Goal: Task Accomplishment & Management: Use online tool/utility

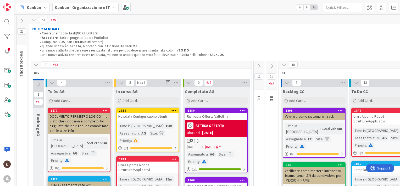
click at [259, 67] on icon at bounding box center [259, 66] width 6 height 6
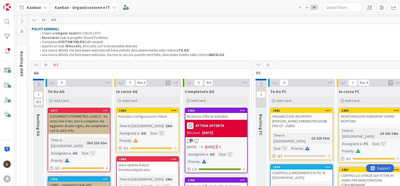
click at [77, 7] on b "Kanban - Organizzazione e IT" at bounding box center [82, 7] width 55 height 5
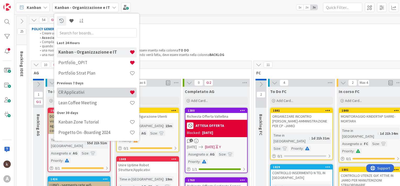
click at [76, 91] on h4 "CR Applicativi" at bounding box center [93, 92] width 71 height 5
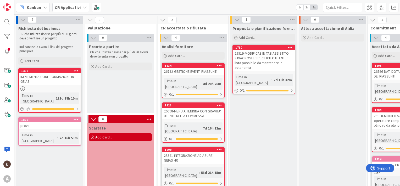
scroll to position [0, 173]
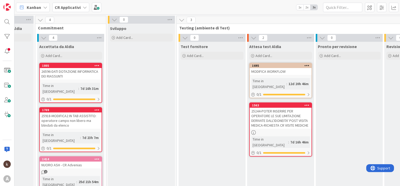
scroll to position [0, 326]
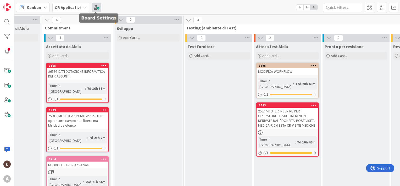
click at [98, 9] on span at bounding box center [96, 7] width 9 height 9
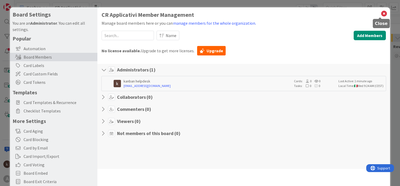
click at [381, 14] on icon at bounding box center [384, 13] width 7 height 7
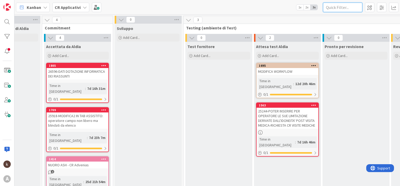
click at [342, 7] on input "text" at bounding box center [342, 7] width 39 height 9
paste input "26489"
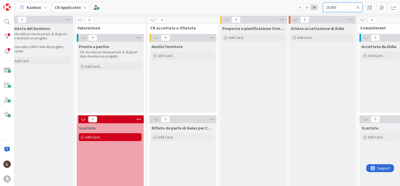
scroll to position [0, 0]
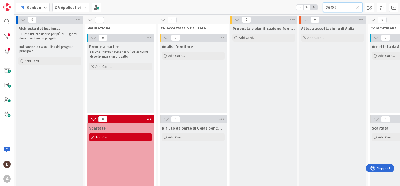
type input "26489"
click at [360, 7] on icon at bounding box center [358, 7] width 4 height 5
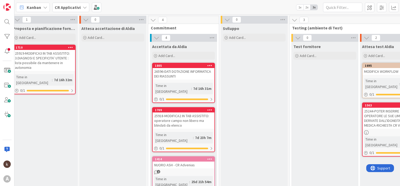
scroll to position [0, 220]
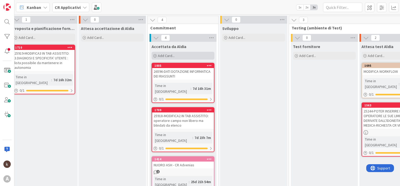
click at [171, 55] on span "Add Card..." at bounding box center [166, 55] width 17 height 5
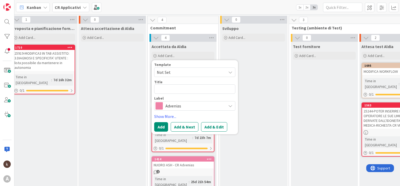
click at [180, 106] on span "Advenias" at bounding box center [195, 105] width 58 height 7
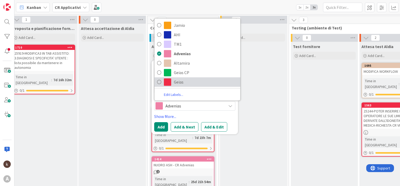
click at [181, 85] on span "Geias" at bounding box center [206, 82] width 64 height 8
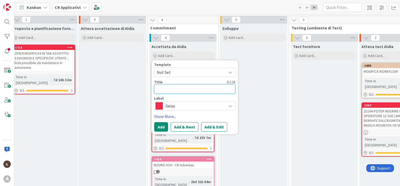
click at [163, 89] on textarea at bounding box center [194, 88] width 81 height 9
paste textarea "26489"
type textarea "x"
type textarea "26489"
type textarea "x"
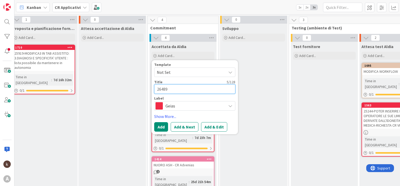
type textarea "26489-"
type textarea "x"
type textarea "26489"
type textarea "x"
type textarea "26489-"
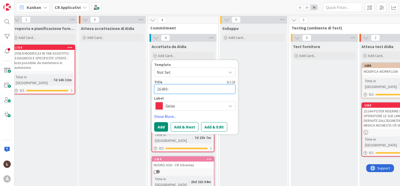
type textarea "x"
type textarea "26489-"
type textarea "x"
type textarea "26489- C"
type textarea "x"
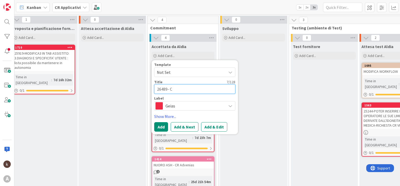
type textarea "26489- CA"
type textarea "x"
type textarea "26489- CAU"
type textarea "x"
type textarea "26489- CAUS"
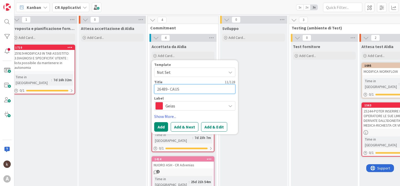
type textarea "x"
type textarea "26489- CAUSA"
type textarea "x"
type textarea "26489- CAUSAL"
type textarea "x"
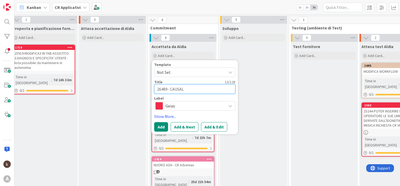
type textarea "26489- CAUSALI"
type textarea "x"
type textarea "26489- CAUSALI"
type textarea "x"
type textarea "26489- CAUSALI RE"
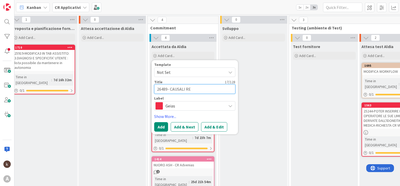
type textarea "x"
type textarea "26489- CAUSALI REP"
type textarea "x"
type textarea "26489- CAUSALI REPO"
type textarea "x"
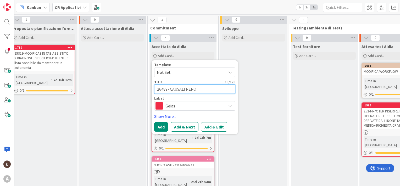
type textarea "26489- CAUSALI REPOR"
type textarea "x"
type textarea "26489- CAUSALI REPORT"
type textarea "x"
type textarea "26489- CAUSALI REPORT"
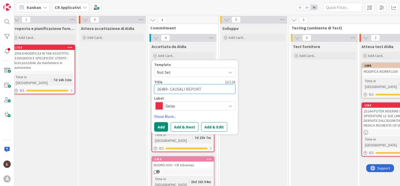
type textarea "x"
type textarea "26489- CAUSALI REPORT A"
type textarea "x"
type textarea "26489- CAUSALI REPORT AG"
type textarea "x"
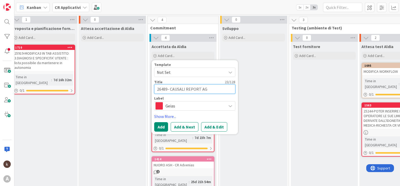
type textarea "26489- CAUSALI REPORT AGG"
type textarea "x"
type textarea "26489- CAUSALI REPORT AGGI"
type textarea "x"
type textarea "26489- CAUSALI REPORT AGGIU"
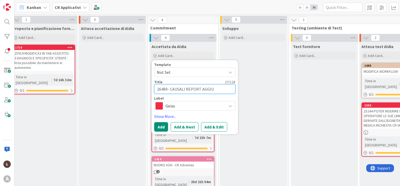
type textarea "x"
type textarea "26489- CAUSALI REPORT AGGIUN"
type textarea "x"
type textarea "26489- CAUSALI REPORT AGGIUNTE"
type textarea "x"
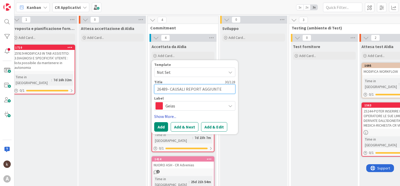
type textarea "26489- CAUSALI REPORT AGGIUNTE"
click at [161, 115] on link "Show More..." at bounding box center [194, 116] width 81 height 6
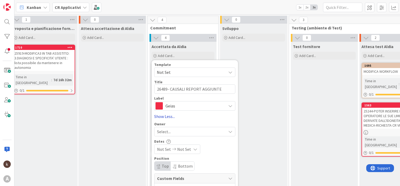
click at [163, 114] on link "Show Less..." at bounding box center [194, 116] width 81 height 6
type textarea "x"
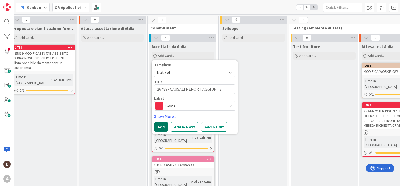
click at [160, 131] on button "Add" at bounding box center [161, 126] width 14 height 9
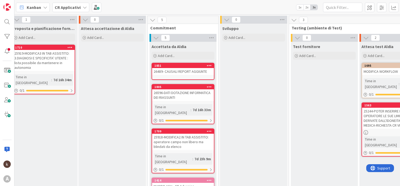
click at [182, 75] on div "1851 26489- CAUSALI REPORT AGGIUNTE" at bounding box center [183, 71] width 63 height 17
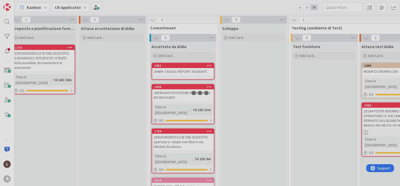
click at [182, 75] on div "2 Richiesta del business CR che utilizza risorse per più di 30 giorni deve dive…" at bounding box center [207, 99] width 386 height 171
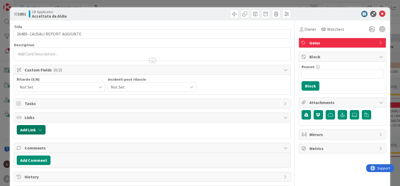
click at [34, 127] on button "Add Link" at bounding box center [31, 129] width 29 height 9
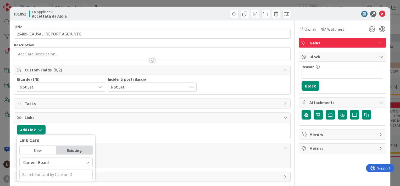
click at [39, 161] on span "Current Board" at bounding box center [35, 161] width 25 height 5
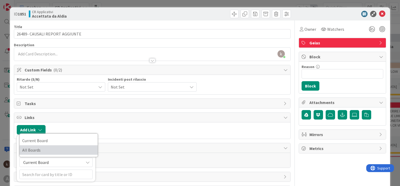
click at [43, 151] on span "All Boards" at bounding box center [58, 150] width 73 height 8
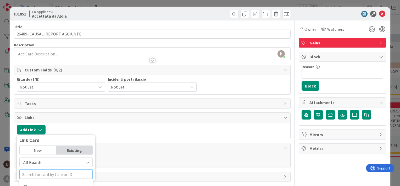
click at [47, 174] on input "text" at bounding box center [55, 173] width 73 height 9
type input "CR"
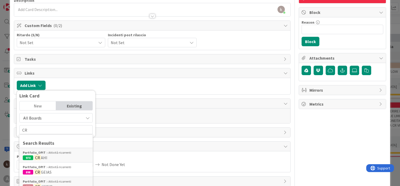
scroll to position [49, 0]
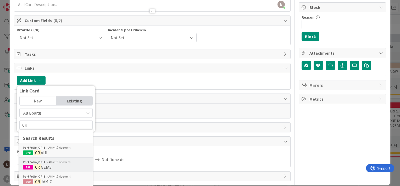
click at [69, 162] on div "Portfolio_OPIT Attività ricorrenti" at bounding box center [56, 161] width 67 height 5
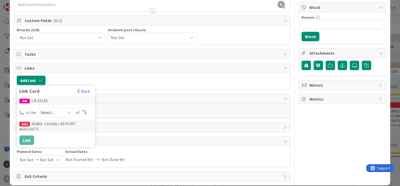
click at [56, 112] on span "Select..." at bounding box center [52, 112] width 22 height 7
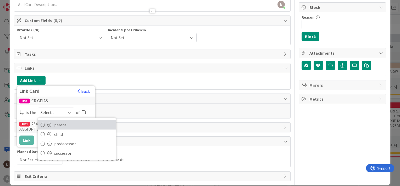
click at [68, 123] on span "parent" at bounding box center [83, 125] width 59 height 8
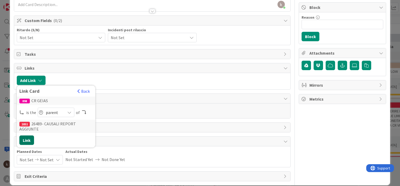
click at [26, 139] on button "Link" at bounding box center [26, 139] width 15 height 9
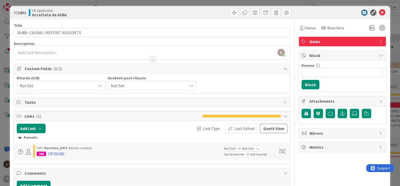
scroll to position [0, 0]
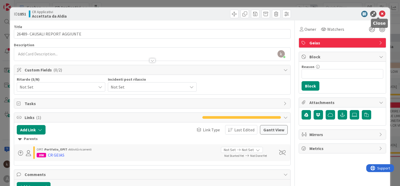
click at [380, 14] on icon at bounding box center [383, 14] width 6 height 6
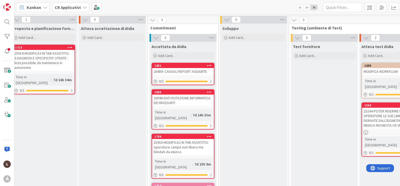
click at [179, 72] on div "26489- CAUSALI REPORT AGGIUNTE" at bounding box center [183, 71] width 62 height 7
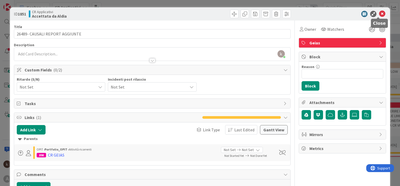
click at [380, 14] on icon at bounding box center [383, 14] width 6 height 6
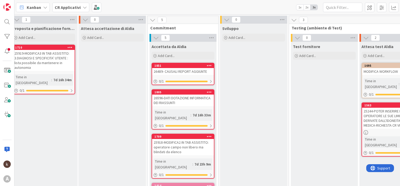
click at [79, 9] on b "CR Applicativi" at bounding box center [68, 7] width 26 height 5
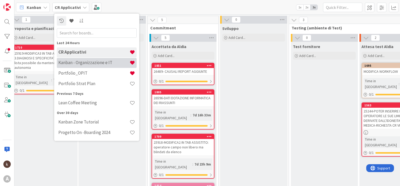
click at [77, 64] on h4 "Kanban - Organizzazione e IT" at bounding box center [93, 62] width 71 height 5
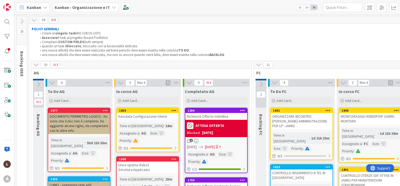
click at [37, 65] on icon at bounding box center [36, 65] width 6 height 6
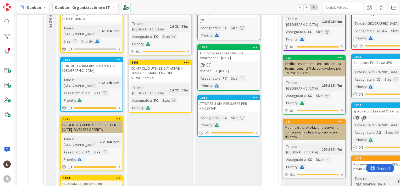
scroll to position [106, 0]
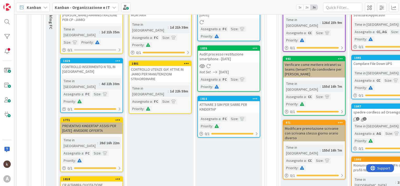
click at [90, 181] on div "CR ALTAMIRA QUOTAZIONE" at bounding box center [92, 184] width 62 height 7
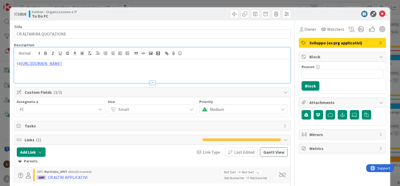
drag, startPoint x: 141, startPoint y: 55, endPoint x: 20, endPoint y: 59, distance: 121.2
click at [20, 59] on div "tk https://aldia.freshservice.com/a/tickets/46009?current_tab=details" at bounding box center [152, 71] width 277 height 24
copy p "https://aldia.freshservice.com/a/tickets/46009?current_tab=details"
click at [380, 14] on icon at bounding box center [383, 14] width 6 height 6
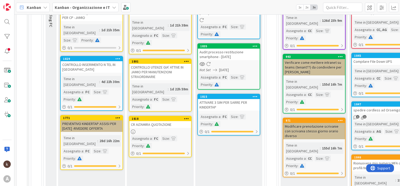
click at [100, 6] on b "Kanban - Organizzazione e IT" at bounding box center [82, 7] width 55 height 5
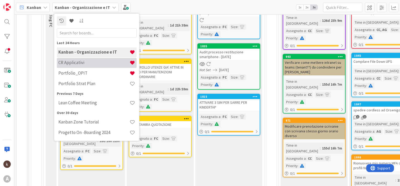
click at [81, 58] on div "CR Applicativi" at bounding box center [97, 63] width 80 height 10
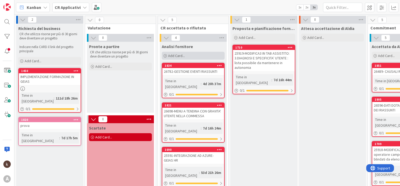
click at [178, 56] on span "Add Card..." at bounding box center [176, 55] width 17 height 5
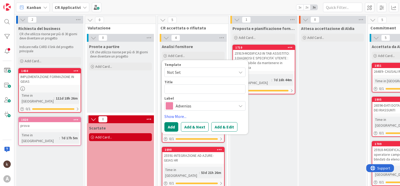
click at [208, 110] on div "Advenias" at bounding box center [205, 105] width 81 height 9
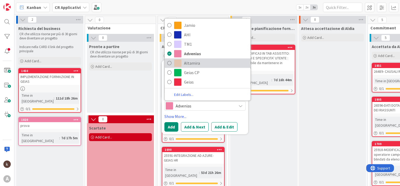
click at [184, 62] on span "Altamira" at bounding box center [216, 63] width 64 height 8
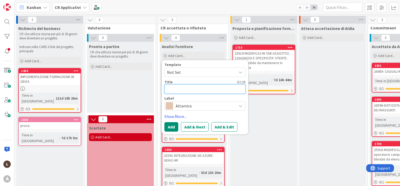
click at [176, 91] on textarea at bounding box center [205, 88] width 81 height 9
paste textarea "INSERIMENTO CAMPO RUOLO"
type textarea "x"
type textarea "INSERIMENTO CAMPO RUOLO"
click at [174, 126] on button "Add" at bounding box center [172, 126] width 14 height 9
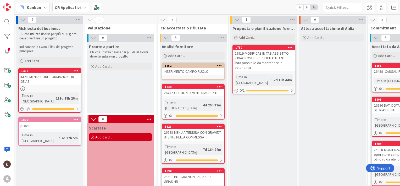
click at [188, 71] on div "INSERIMENTO CAMPO RUOLO" at bounding box center [193, 71] width 62 height 7
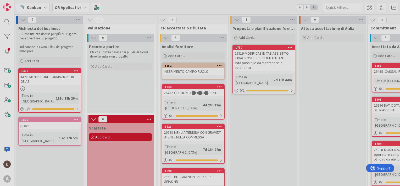
click at [188, 71] on div "2 Richiesta del business CR che utilizza risorse per più di 30 giorni deve dive…" at bounding box center [207, 99] width 386 height 171
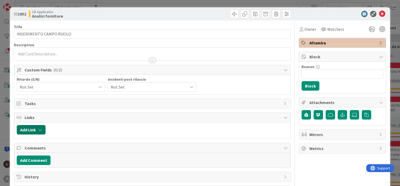
click at [40, 128] on icon "button" at bounding box center [40, 129] width 4 height 4
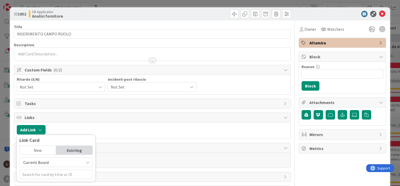
click at [48, 162] on span "Current Board" at bounding box center [51, 161] width 59 height 7
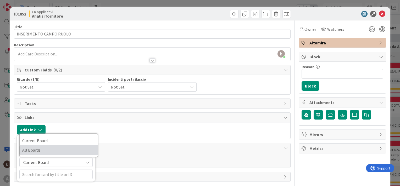
click at [52, 148] on span "All Boards" at bounding box center [58, 150] width 73 height 8
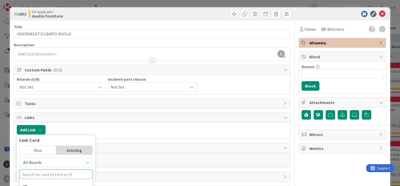
click at [52, 172] on input "text" at bounding box center [55, 173] width 73 height 9
type input "cr"
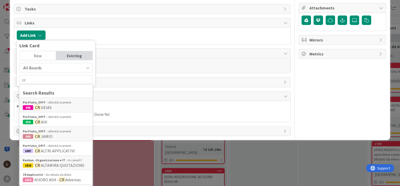
scroll to position [94, 0]
click at [68, 148] on span "ALTRI APPLICATIVI" at bounding box center [58, 150] width 34 height 5
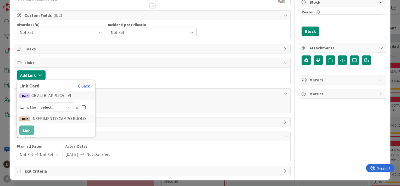
click at [56, 106] on span "Select..." at bounding box center [52, 106] width 22 height 7
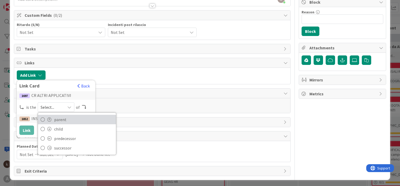
click at [72, 117] on span "parent" at bounding box center [83, 119] width 59 height 8
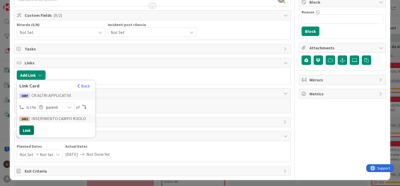
click at [30, 131] on button "Link" at bounding box center [26, 129] width 15 height 9
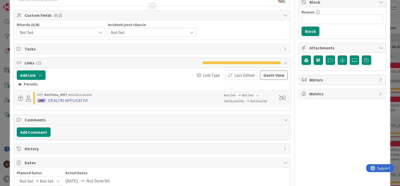
scroll to position [0, 0]
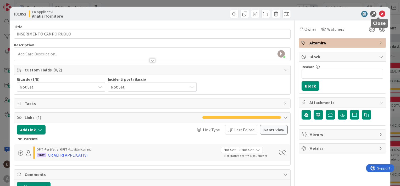
click at [380, 12] on icon at bounding box center [383, 14] width 6 height 6
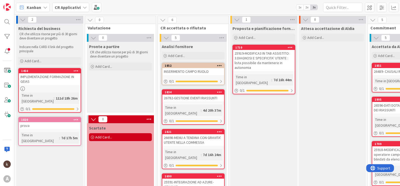
click at [71, 8] on b "CR Applicativi" at bounding box center [68, 7] width 26 height 5
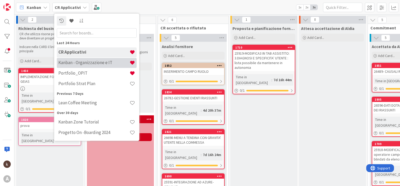
click at [80, 61] on h4 "Kanban - Organizzazione e IT" at bounding box center [93, 62] width 71 height 5
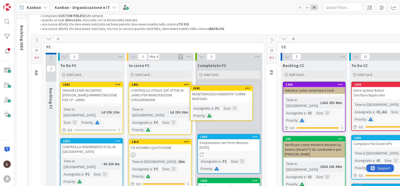
scroll to position [25, 0]
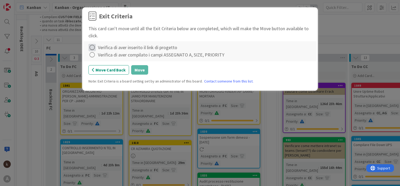
click at [95, 48] on icon at bounding box center [92, 47] width 7 height 7
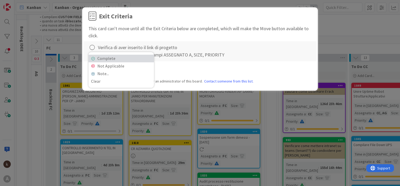
click at [94, 58] on icon at bounding box center [93, 58] width 4 height 3
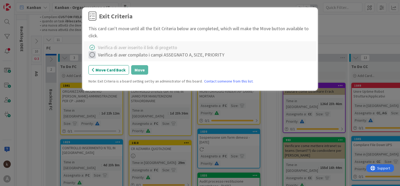
click at [92, 53] on icon at bounding box center [92, 54] width 7 height 7
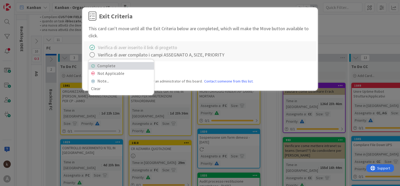
click at [107, 67] on link "Complete" at bounding box center [122, 66] width 66 height 8
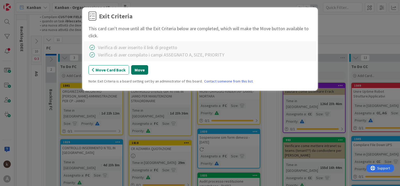
click at [141, 71] on button "Move" at bounding box center [139, 69] width 17 height 9
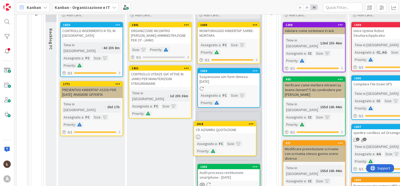
scroll to position [86, 0]
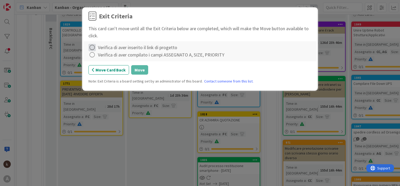
click at [92, 49] on icon at bounding box center [92, 47] width 7 height 7
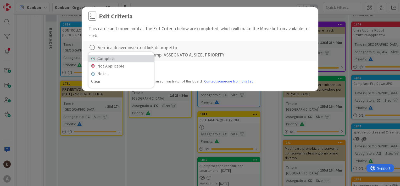
click at [108, 57] on link "Complete" at bounding box center [122, 59] width 66 height 8
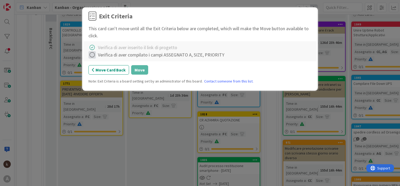
click at [92, 54] on icon at bounding box center [92, 54] width 7 height 7
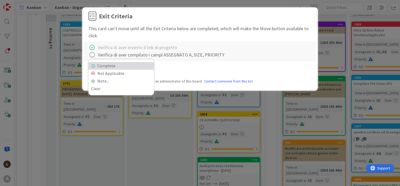
click at [107, 65] on link "Complete" at bounding box center [122, 66] width 66 height 8
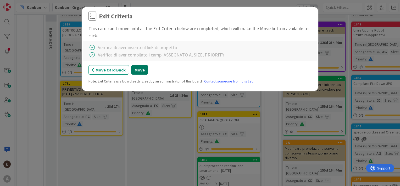
click at [140, 70] on button "Move" at bounding box center [139, 69] width 17 height 9
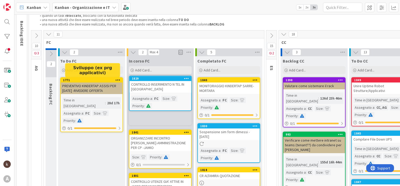
scroll to position [28, 0]
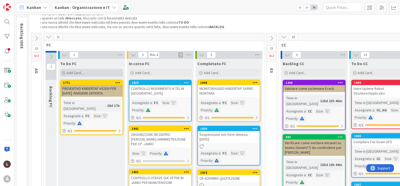
click at [82, 70] on span "Add Card..." at bounding box center [75, 72] width 17 height 5
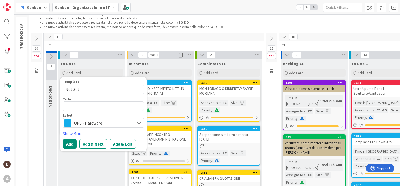
click at [81, 123] on span "OPS - Hardware" at bounding box center [103, 122] width 58 height 7
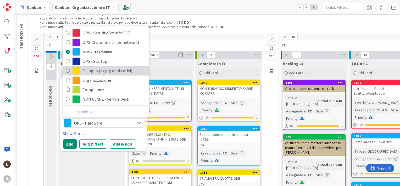
click at [90, 71] on span "Sviluppo (ex prg applicativi)" at bounding box center [115, 71] width 64 height 8
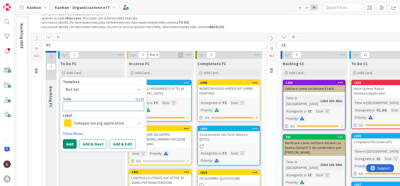
click at [83, 107] on textarea at bounding box center [103, 105] width 81 height 9
type textarea "x"
type textarea "O"
type textarea "x"
type textarea "OT"
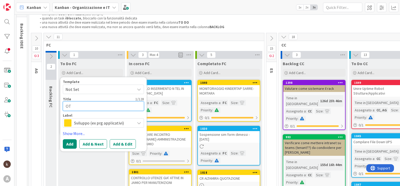
type textarea "x"
type textarea "OTTO"
type textarea "x"
type textarea "OTTOB"
type textarea "x"
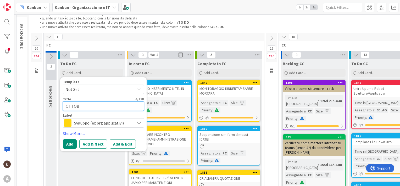
type textarea "OTTOBR"
type textarea "x"
type textarea "OTTOBRE"
type textarea "x"
type textarea "OTTOBRE-"
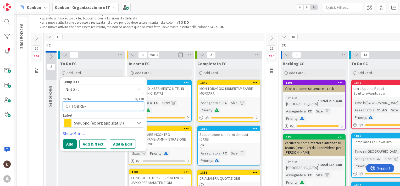
type textarea "x"
type textarea "OTTOBRE-C"
type textarea "x"
type textarea "OTTOBRE-CR"
type textarea "x"
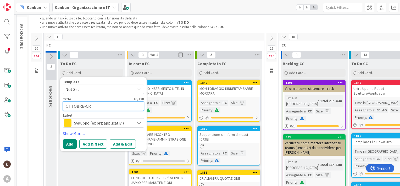
type textarea "OTTOBRE-CR"
type textarea "x"
type textarea "OTTOBRE-CR F"
type textarea "x"
type textarea "OTTOBRE-CR FO"
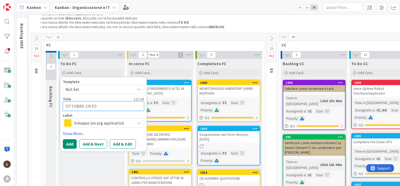
type textarea "x"
type textarea "OTTOBRE-CR FOR"
type textarea "x"
type textarea "OTTOBRE-CR FORM"
type textarea "x"
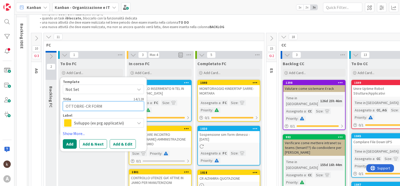
type textarea "OTTOBRE-CR FORMA"
type textarea "x"
type textarea "OTTOBRE-CR FORMAZ"
type textarea "x"
type textarea "OTTOBRE-CR FORMAZI"
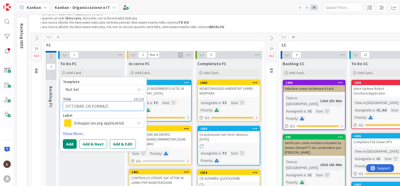
type textarea "x"
type textarea "OTTOBRE-CR FORMAZIO"
type textarea "x"
type textarea "OTTOBRE-CR FORMAZION"
type textarea "x"
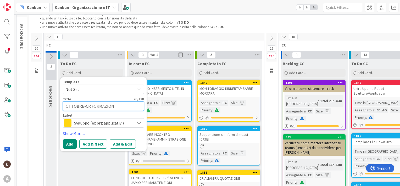
type textarea "OTTOBRE-CR FORMAZIONE"
type textarea "x"
type textarea "OTTOBRE-CR FORMAZIONE"
type textarea "x"
type textarea "OTTOBRE-CR FORMAZIONE I"
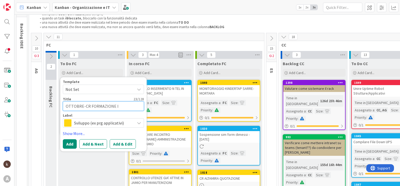
type textarea "x"
type textarea "OTTOBRE-CR FORMAZIONE IN"
type textarea "x"
type textarea "OTTOBRE-CR FORMAZIONE IN"
type textarea "x"
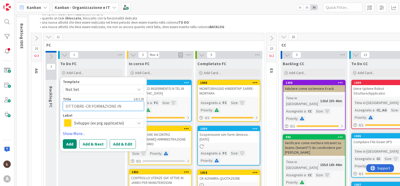
type textarea "OTTOBRE-CR FORMAZIONE IN G"
type textarea "x"
type textarea "OTTOBRE-CR FORMAZIONE IN GE"
type textarea "x"
type textarea "OTTOBRE-CR FORMAZIONE IN GEI"
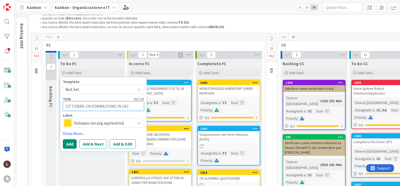
type textarea "x"
type textarea "OTTOBRE-CR FORMAZIONE IN GEIA"
type textarea "x"
type textarea "OTTOBRE-CR FORMAZIONE IN GEIAS"
click at [70, 133] on link "Show More..." at bounding box center [103, 133] width 81 height 6
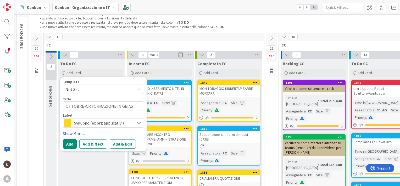
type textarea "x"
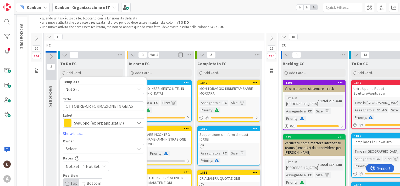
click at [82, 98] on div "Title 30 / 128" at bounding box center [103, 98] width 81 height 5
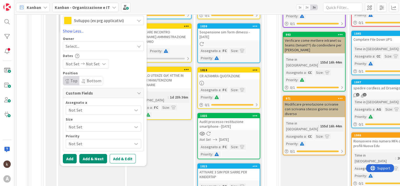
scroll to position [133, 0]
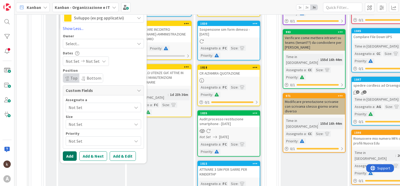
click at [69, 154] on button "Add" at bounding box center [70, 155] width 14 height 9
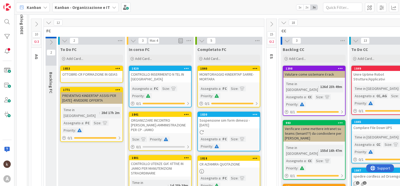
scroll to position [28, 0]
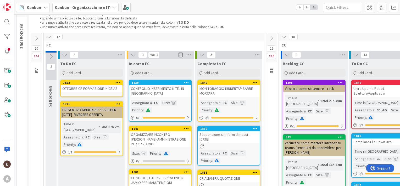
click at [77, 88] on div "OTTOBRE-CR FORMAZIONE IN GEIAS" at bounding box center [92, 88] width 62 height 7
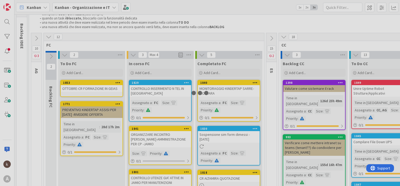
click at [77, 88] on div at bounding box center [200, 93] width 400 height 186
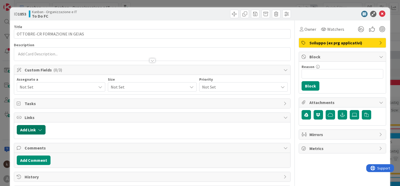
click at [32, 127] on button "Add Link" at bounding box center [31, 129] width 29 height 9
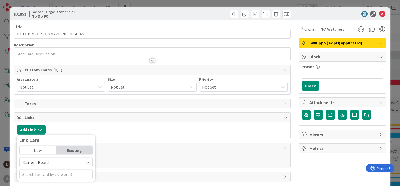
click at [37, 161] on span "Current Board" at bounding box center [35, 161] width 25 height 5
click at [40, 149] on span "All Boards" at bounding box center [58, 150] width 73 height 8
click at [43, 174] on input "text" at bounding box center [55, 173] width 73 height 9
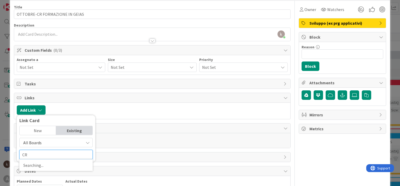
scroll to position [52, 0]
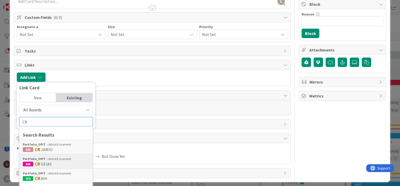
type input "CR"
click at [47, 164] on span "GEIAS" at bounding box center [46, 163] width 11 height 5
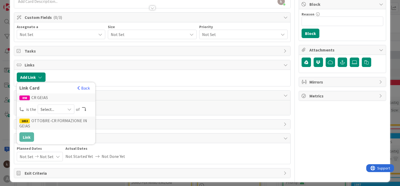
click at [50, 107] on span "Select..." at bounding box center [52, 108] width 22 height 7
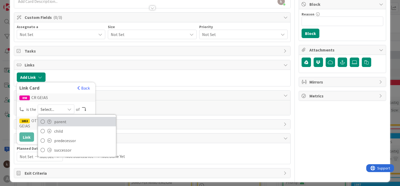
click at [54, 121] on span "parent" at bounding box center [83, 121] width 59 height 8
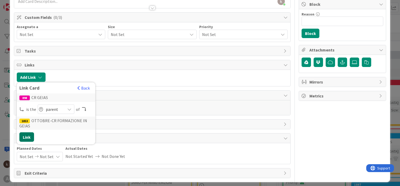
click at [29, 136] on button "Link" at bounding box center [26, 136] width 15 height 9
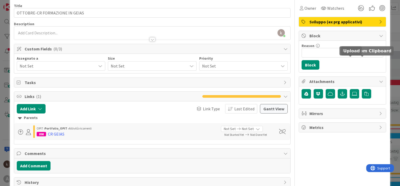
scroll to position [0, 0]
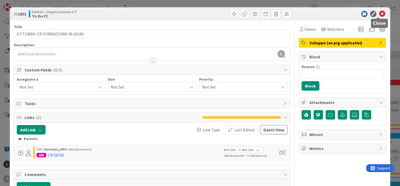
click at [380, 15] on icon at bounding box center [383, 14] width 6 height 6
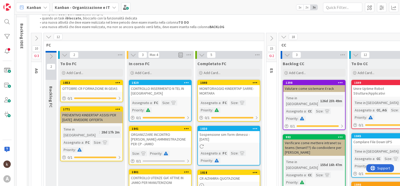
click at [285, 36] on icon at bounding box center [284, 37] width 6 height 6
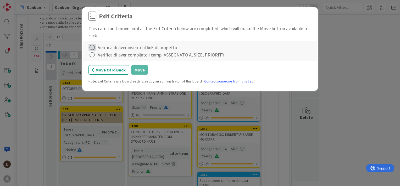
click at [91, 46] on icon at bounding box center [92, 47] width 7 height 7
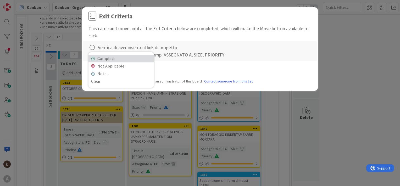
click at [101, 58] on link "Complete" at bounding box center [122, 59] width 66 height 8
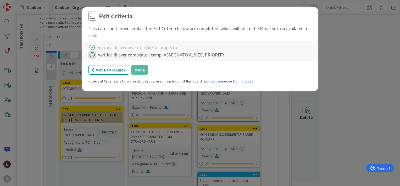
click at [91, 56] on icon at bounding box center [92, 54] width 7 height 7
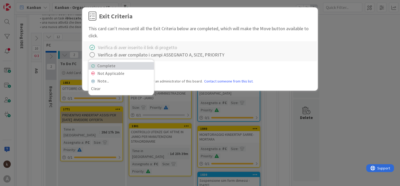
click at [100, 66] on link "Complete" at bounding box center [122, 66] width 66 height 8
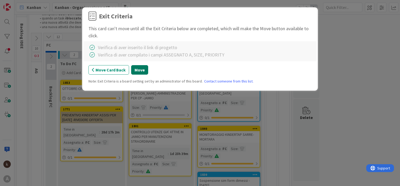
click at [137, 71] on button "Move" at bounding box center [139, 69] width 17 height 9
